Goal: Transaction & Acquisition: Obtain resource

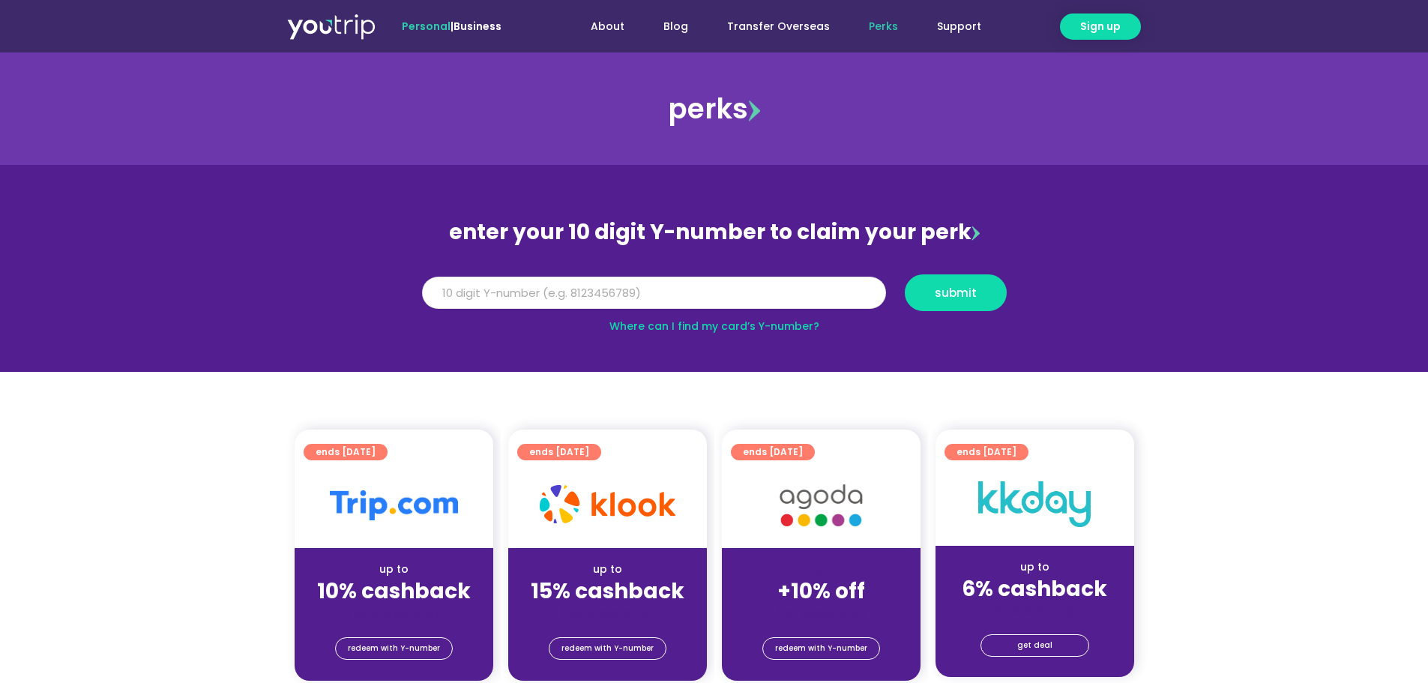
click at [567, 296] on input "Y Number" at bounding box center [654, 293] width 464 height 33
type input "8150459507"
click at [931, 291] on span "submit" at bounding box center [955, 292] width 76 height 11
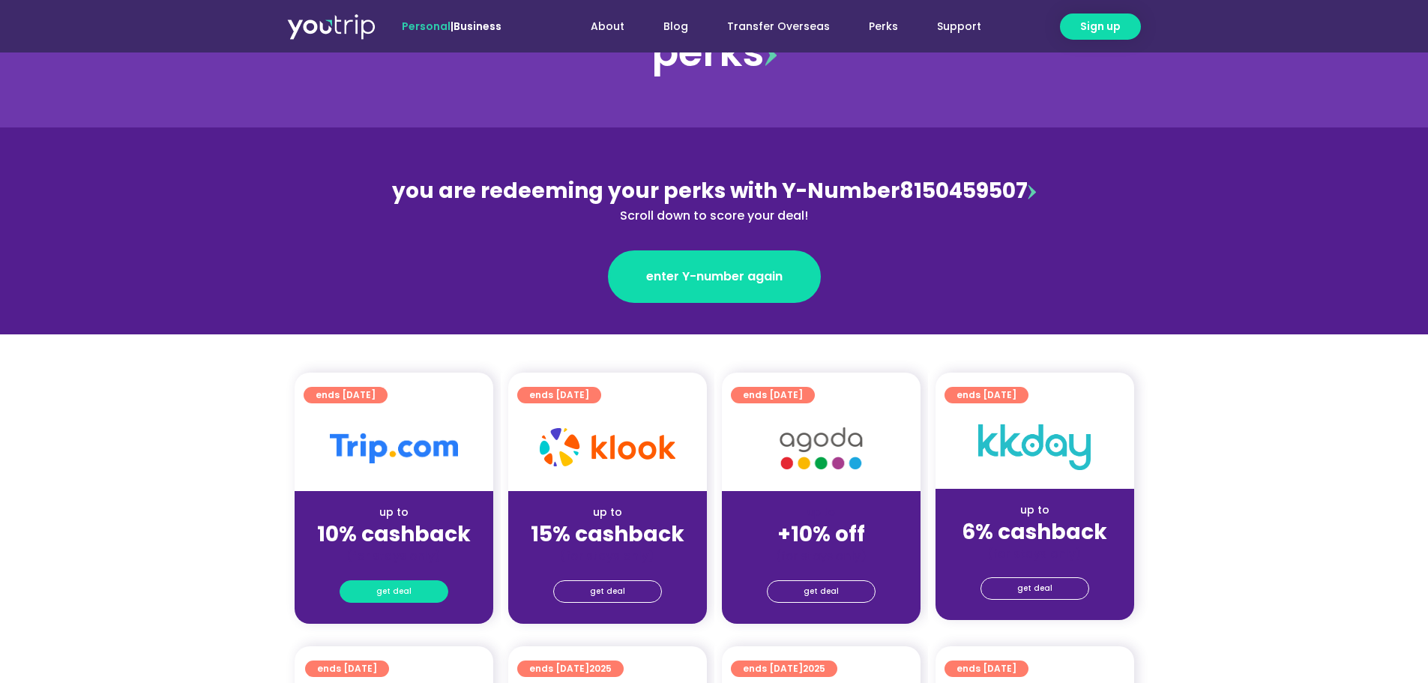
click at [397, 593] on span "get deal" at bounding box center [393, 591] width 35 height 21
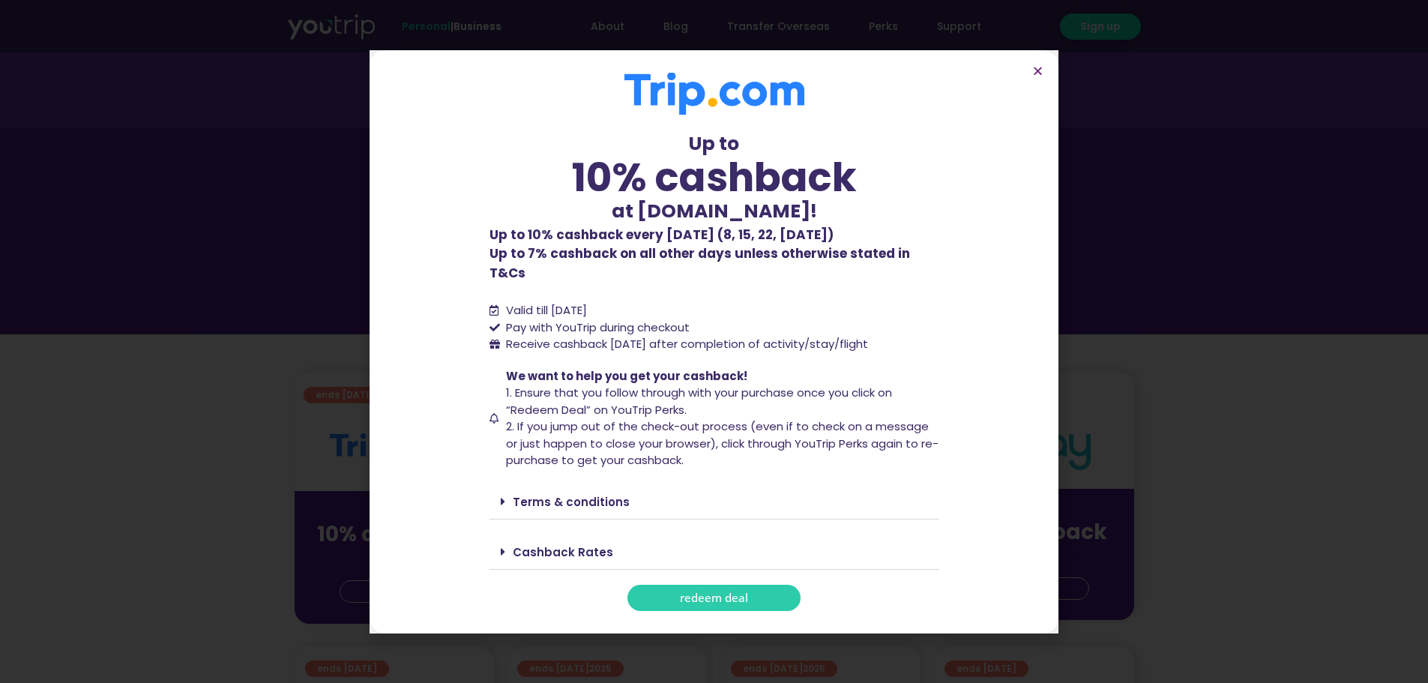
click at [561, 496] on link "Terms & conditions" at bounding box center [571, 502] width 117 height 16
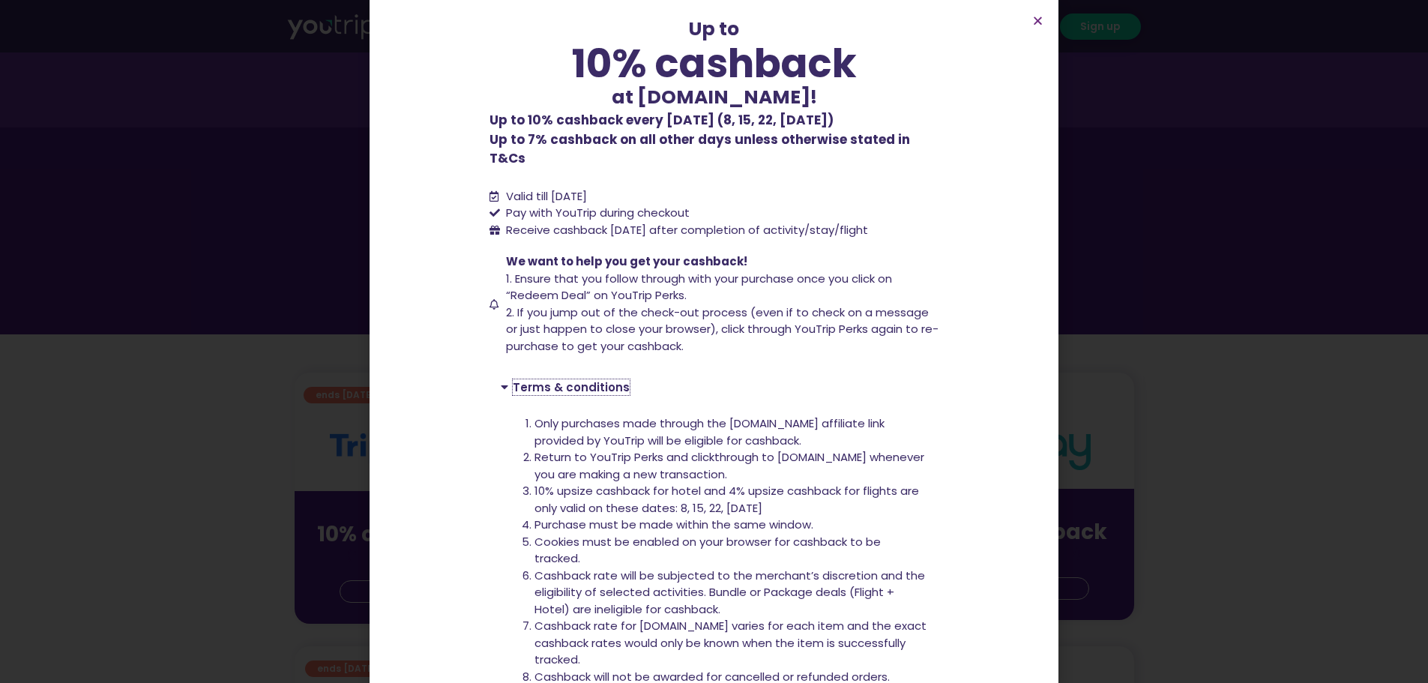
scroll to position [225, 0]
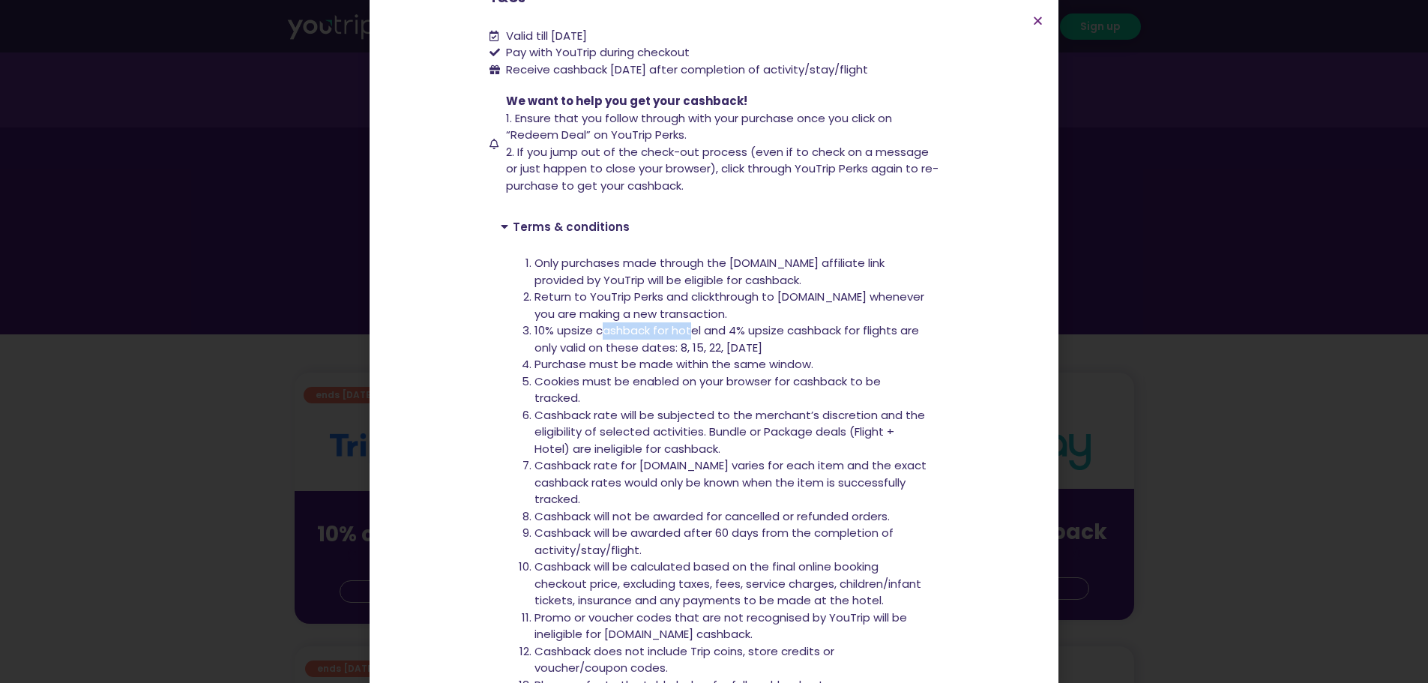
drag, startPoint x: 593, startPoint y: 315, endPoint x: 686, endPoint y: 313, distance: 93.0
click at [686, 322] on span "10% upsize cashback for hotel and 4% upsize cashback for flights are only valid…" at bounding box center [726, 338] width 385 height 33
click at [788, 322] on span "10% upsize cashback for hotel and 4% upsize cashback for flights are only valid…" at bounding box center [726, 338] width 385 height 33
drag, startPoint x: 624, startPoint y: 344, endPoint x: 639, endPoint y: 355, distance: 18.9
click at [639, 355] on ol "Only purchases made through the [DOMAIN_NAME] affiliate link provided by YouTri…" at bounding box center [731, 474] width 394 height 439
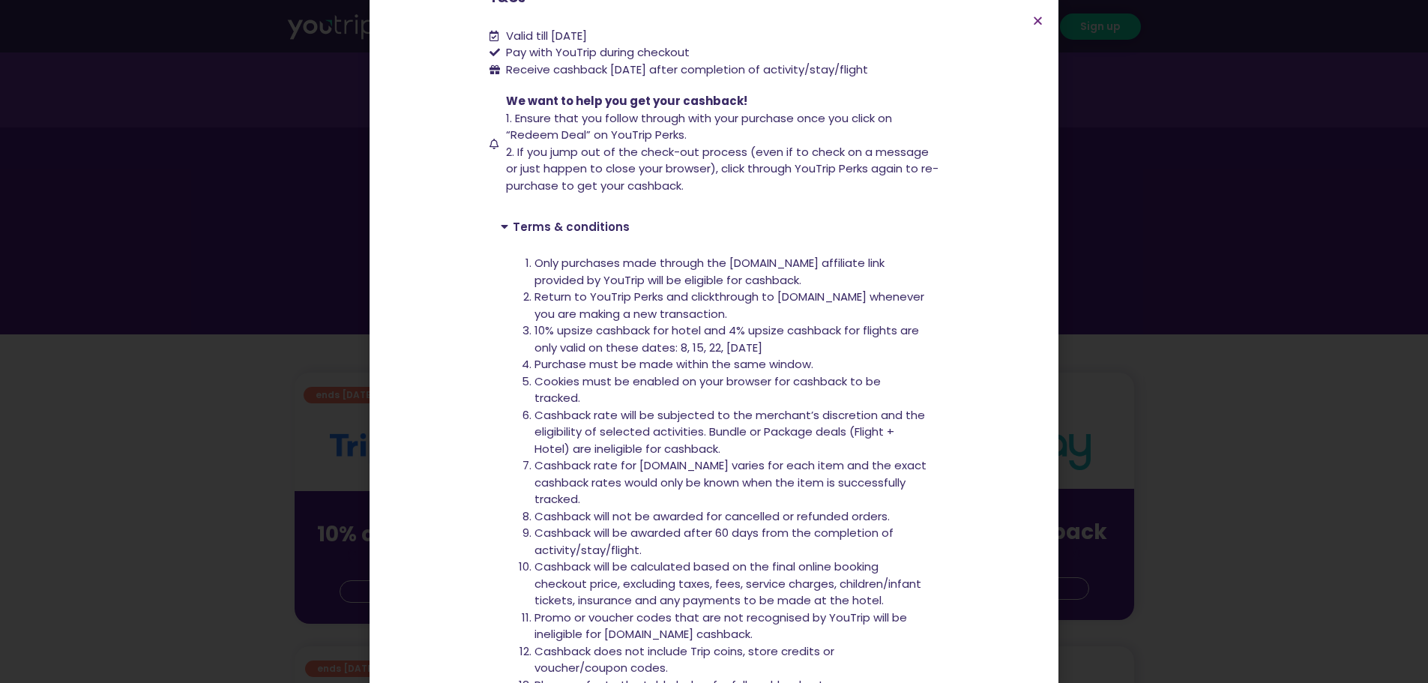
click at [612, 457] on li "Cashback rate for [DOMAIN_NAME] varies for each item and the exact cashback rat…" at bounding box center [731, 482] width 394 height 51
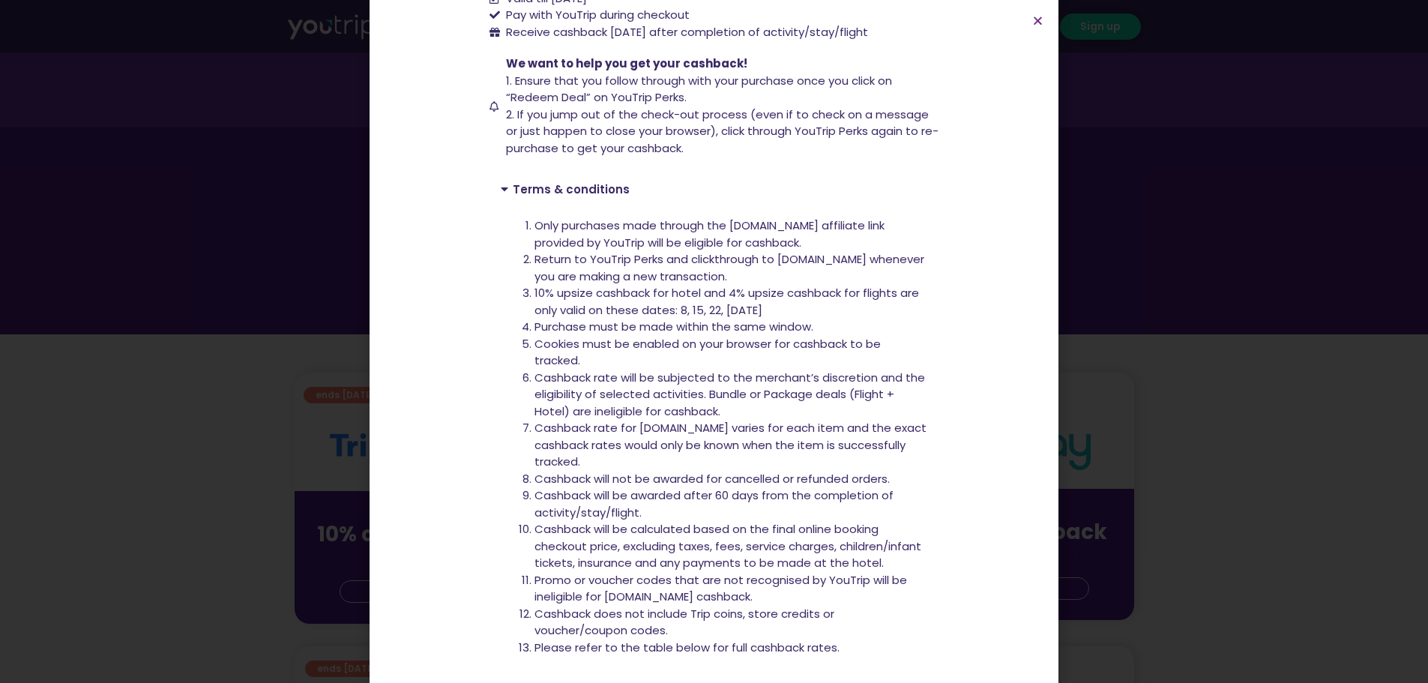
scroll to position [0, 0]
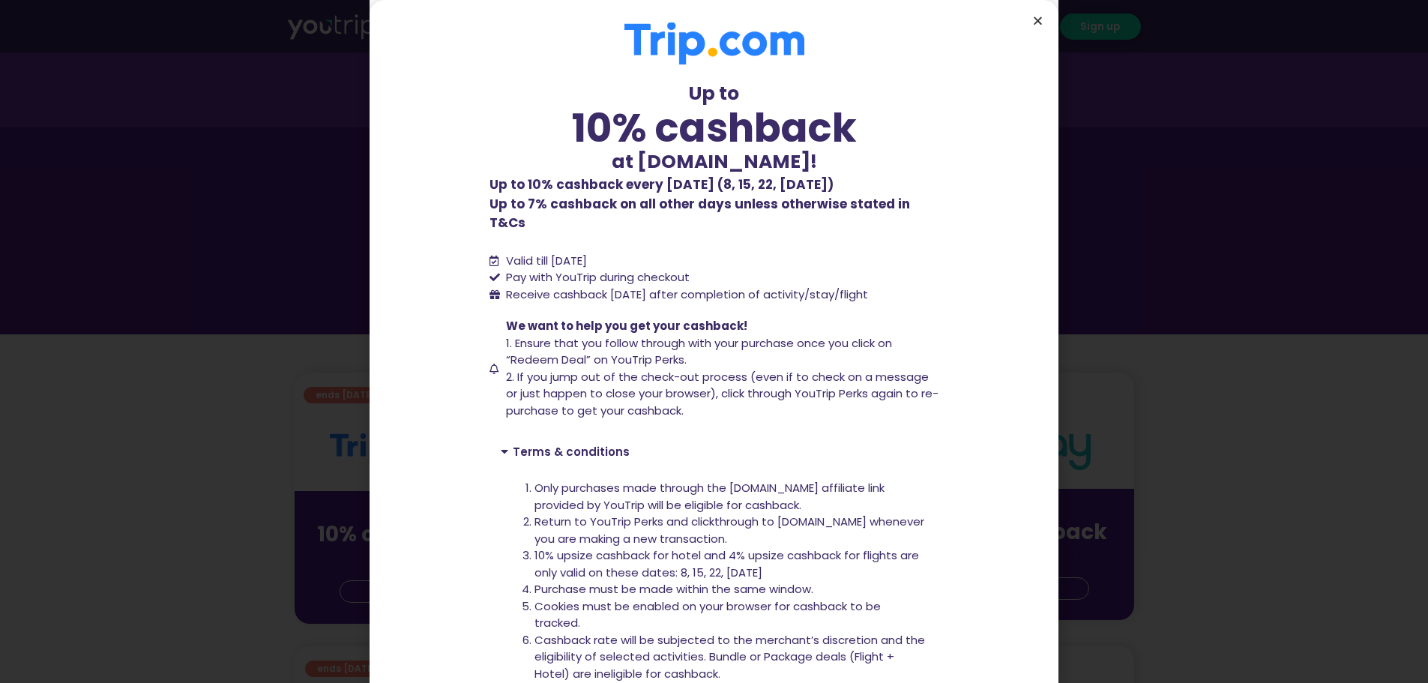
click at [1040, 24] on icon "Close" at bounding box center [1037, 20] width 11 height 11
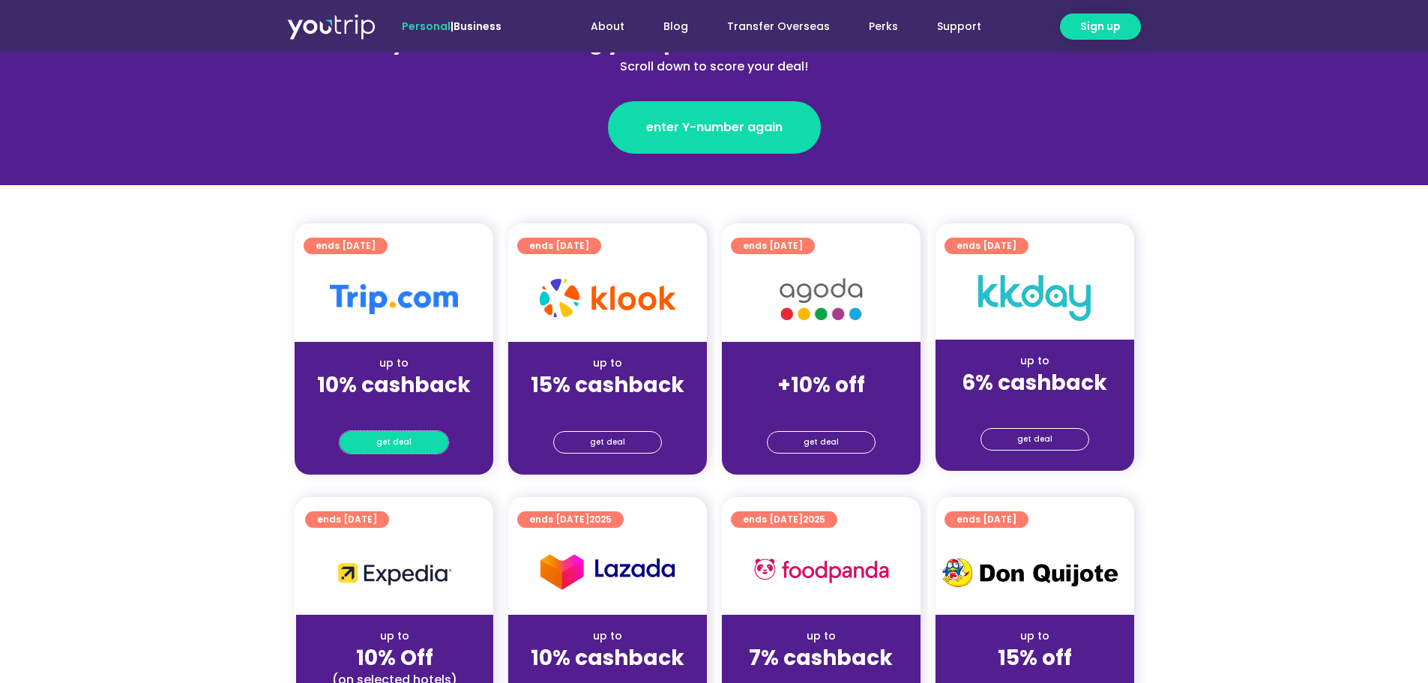
scroll to position [225, 0]
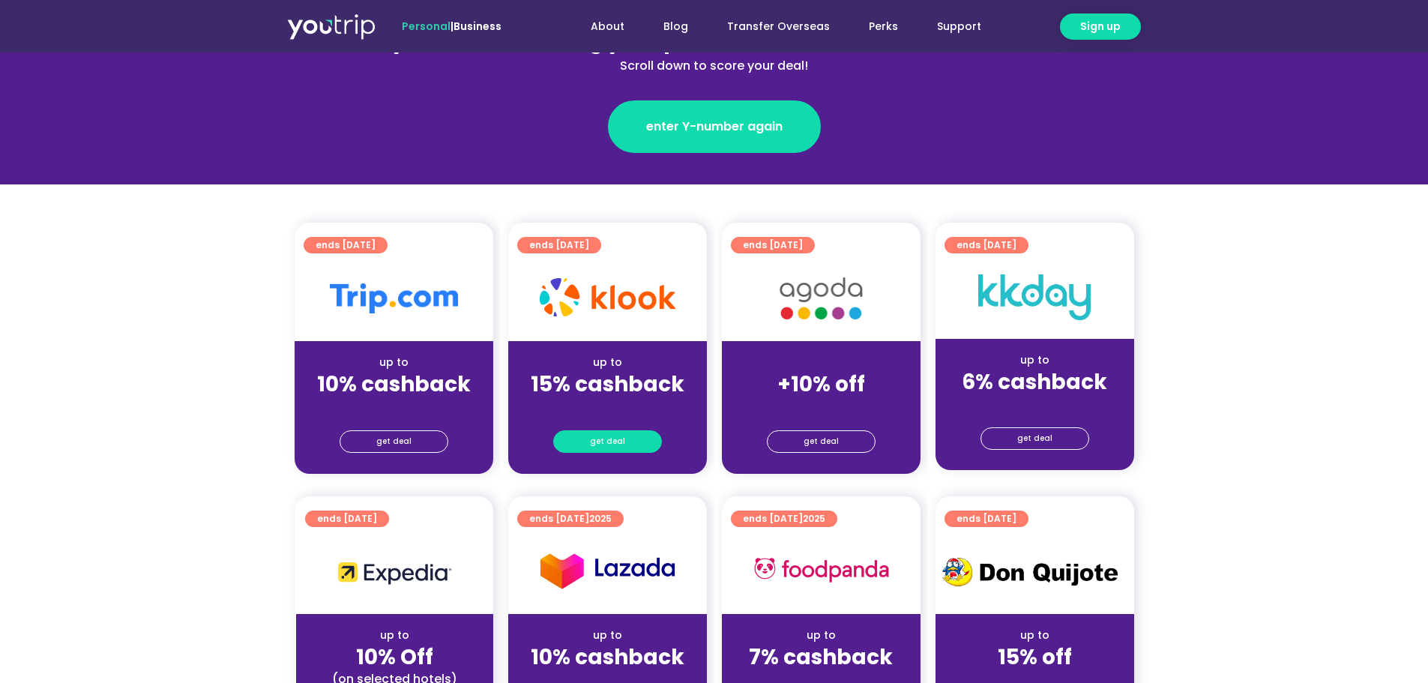
click at [618, 450] on span "get deal" at bounding box center [607, 441] width 35 height 21
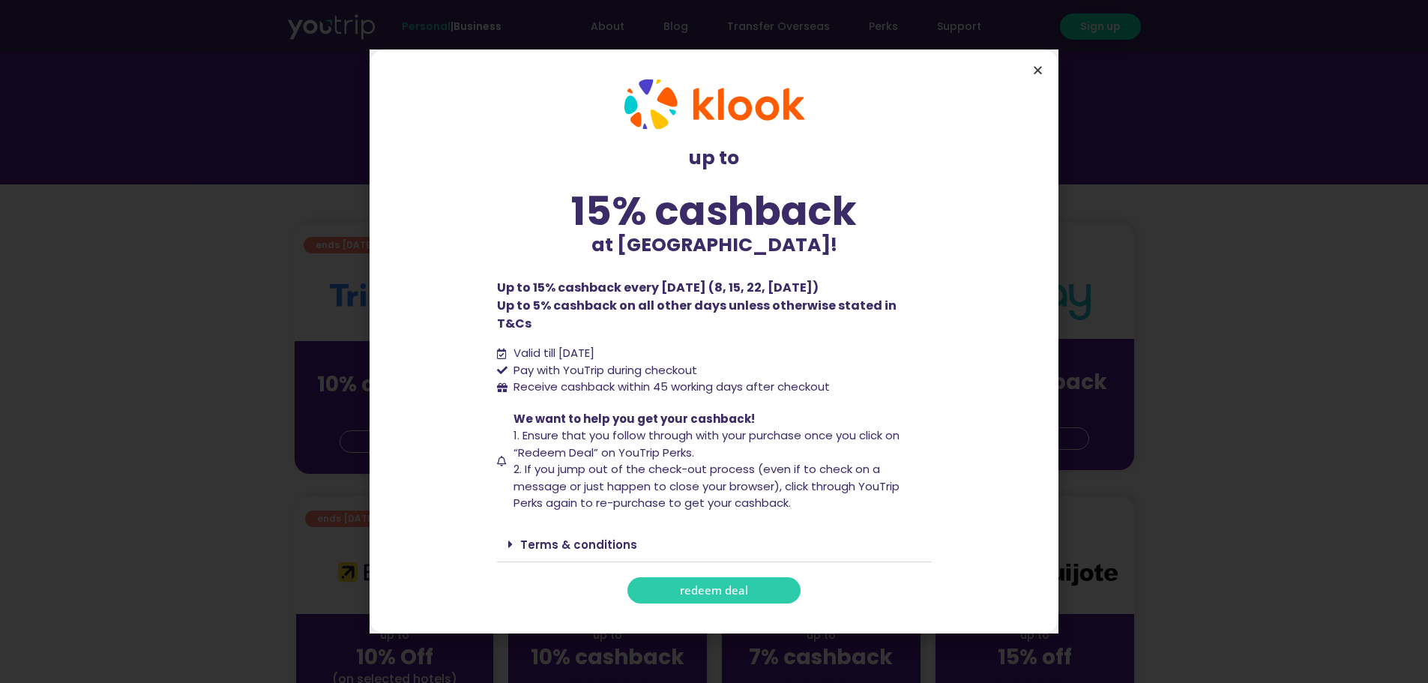
click at [1037, 76] on icon "Close" at bounding box center [1037, 69] width 11 height 11
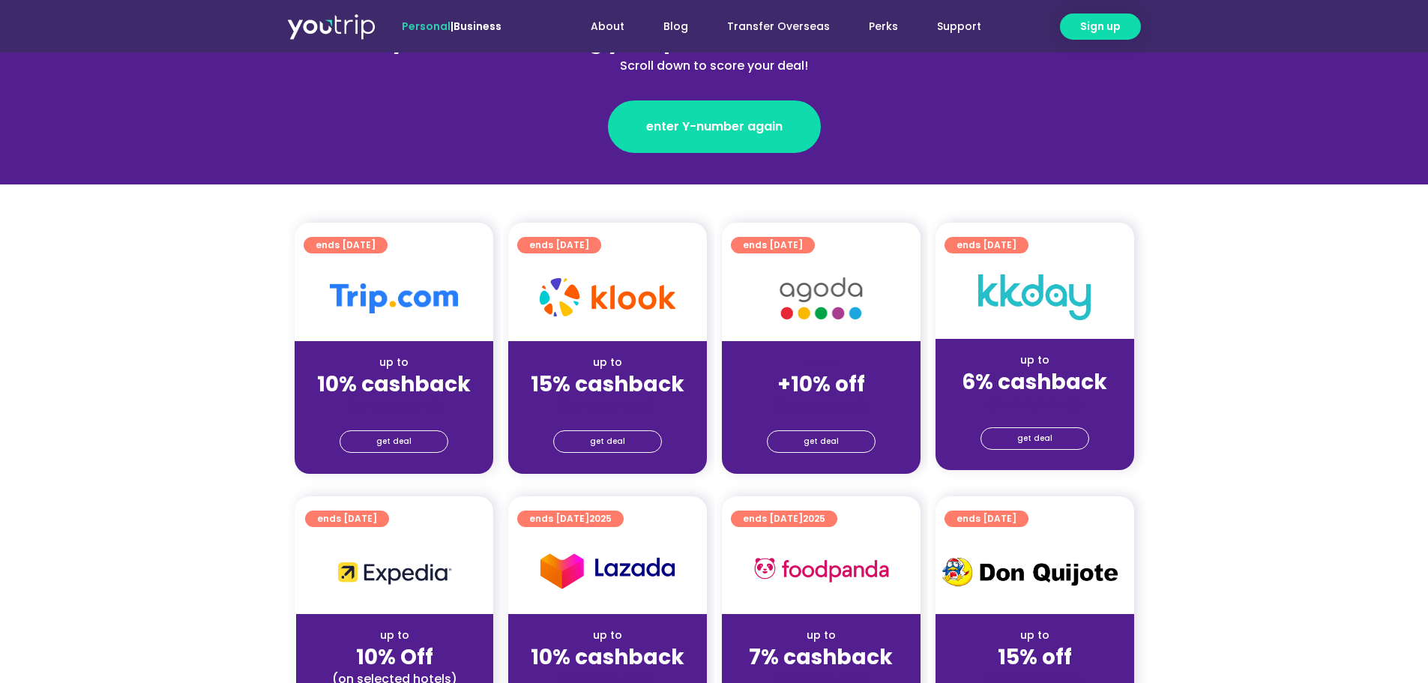
click at [386, 301] on img at bounding box center [394, 298] width 128 height 30
click at [406, 441] on span "get deal" at bounding box center [393, 441] width 35 height 21
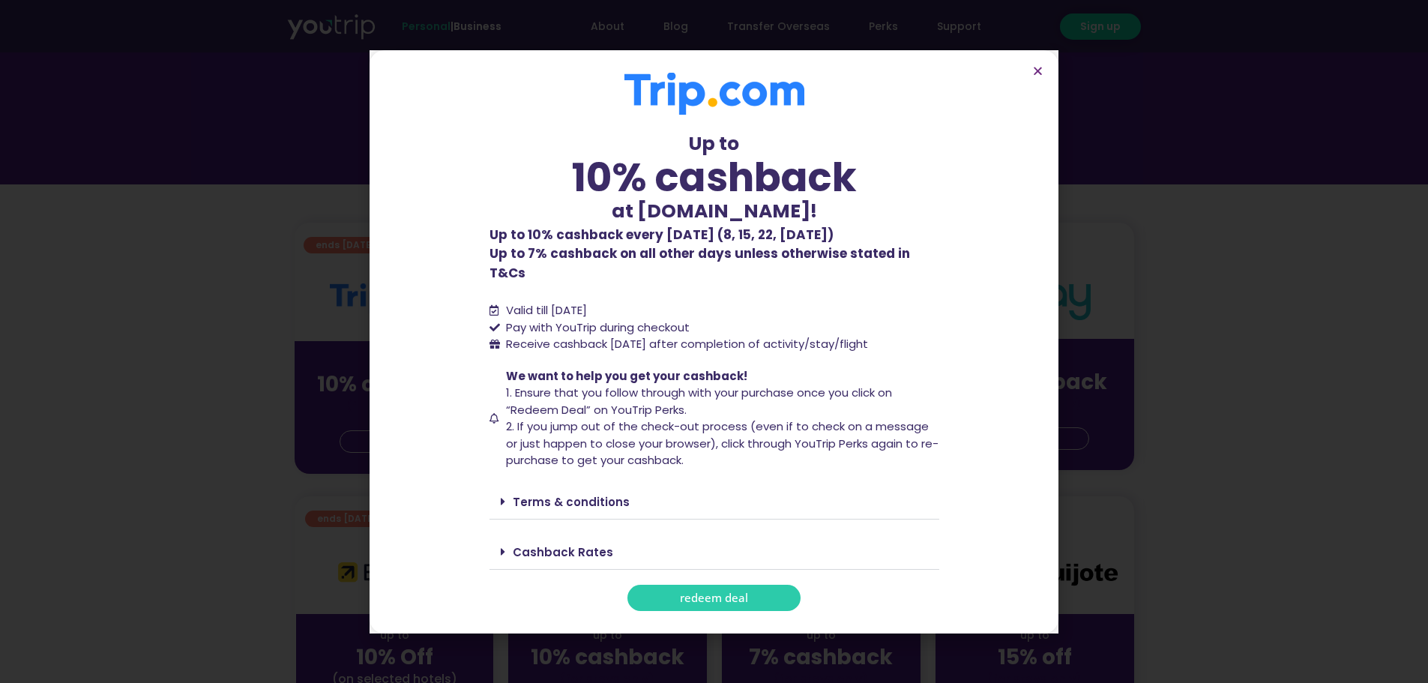
click at [689, 592] on span "redeem deal" at bounding box center [714, 597] width 68 height 11
